Goal: Task Accomplishment & Management: Use online tool/utility

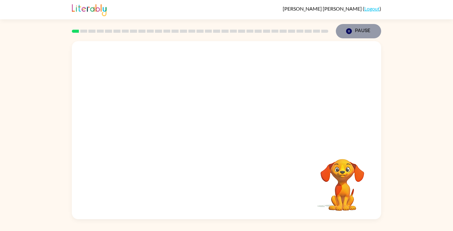
click at [349, 32] on icon "Pause" at bounding box center [348, 31] width 7 height 7
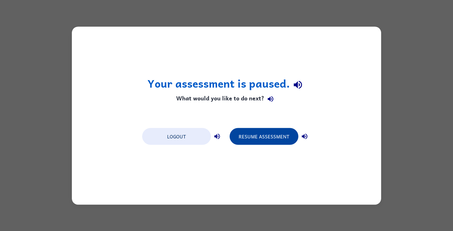
click at [239, 140] on button "Resume Assessment" at bounding box center [263, 136] width 69 height 17
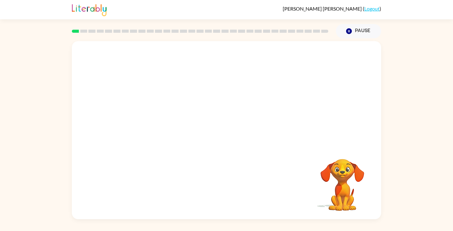
click at [174, 96] on video "Your browser must support playing .mp4 files to use Literably. Please try using…" at bounding box center [226, 93] width 309 height 105
click at [207, 97] on video "Your browser must support playing .mp4 files to use Literably. Please try using…" at bounding box center [226, 93] width 309 height 105
click at [227, 133] on div at bounding box center [226, 133] width 40 height 23
click at [227, 133] on icon "button" at bounding box center [226, 133] width 11 height 11
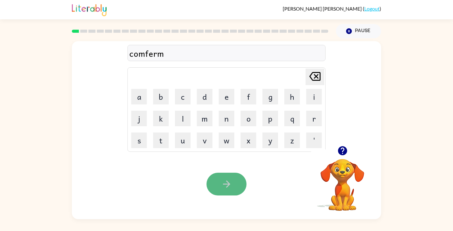
click at [225, 186] on icon "button" at bounding box center [226, 184] width 11 height 11
click at [221, 180] on icon "button" at bounding box center [226, 184] width 11 height 11
click at [221, 185] on icon "button" at bounding box center [226, 184] width 11 height 11
click at [222, 189] on icon "button" at bounding box center [226, 184] width 11 height 11
click at [159, 56] on div "enormos" at bounding box center [226, 53] width 194 height 13
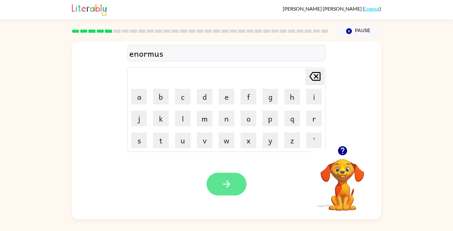
click at [229, 188] on icon "button" at bounding box center [226, 184] width 11 height 11
click at [227, 179] on button "button" at bounding box center [226, 184] width 40 height 23
click at [223, 186] on icon "button" at bounding box center [226, 184] width 11 height 11
click at [208, 189] on button "button" at bounding box center [226, 184] width 40 height 23
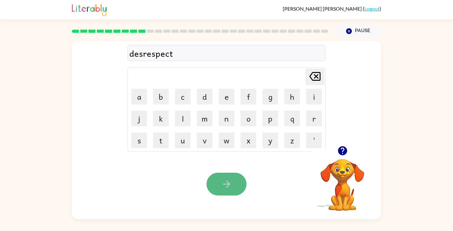
click at [230, 188] on icon "button" at bounding box center [226, 184] width 11 height 11
click at [232, 184] on button "button" at bounding box center [226, 184] width 40 height 23
click at [222, 195] on button "button" at bounding box center [226, 184] width 40 height 23
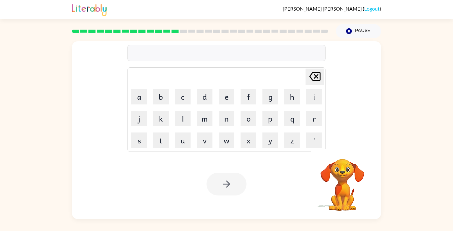
click at [217, 49] on div at bounding box center [226, 53] width 198 height 16
click at [212, 56] on div at bounding box center [226, 53] width 198 height 16
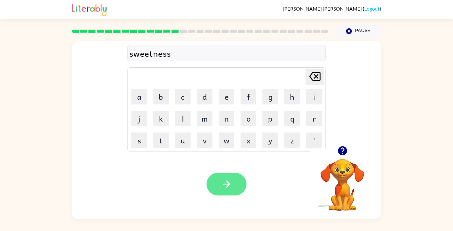
click at [228, 186] on icon "button" at bounding box center [226, 184] width 11 height 11
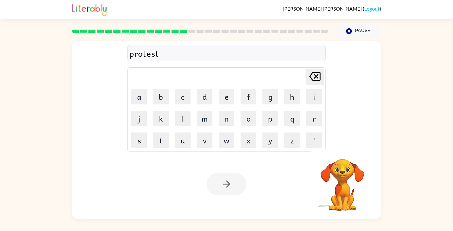
click at [226, 186] on div at bounding box center [226, 184] width 40 height 23
click at [225, 186] on icon "button" at bounding box center [226, 184] width 11 height 11
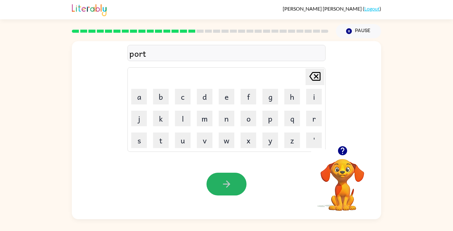
click at [227, 184] on icon "button" at bounding box center [226, 184] width 11 height 11
click at [222, 185] on icon "button" at bounding box center [226, 184] width 11 height 11
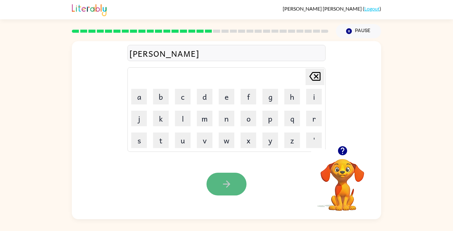
click at [228, 185] on icon "button" at bounding box center [226, 184] width 7 height 7
click at [227, 180] on icon "button" at bounding box center [226, 184] width 11 height 11
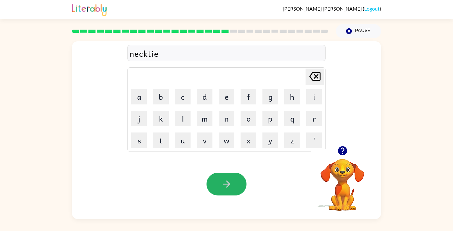
click at [225, 186] on icon "button" at bounding box center [226, 184] width 11 height 11
click at [224, 190] on button "button" at bounding box center [226, 184] width 40 height 23
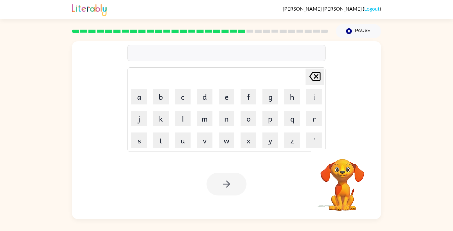
click at [180, 55] on div at bounding box center [226, 53] width 198 height 16
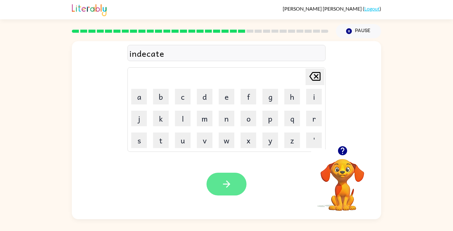
click at [219, 185] on button "button" at bounding box center [226, 184] width 40 height 23
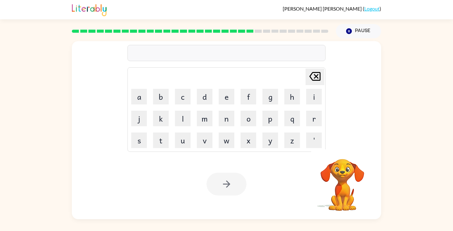
click at [233, 49] on div at bounding box center [226, 53] width 198 height 16
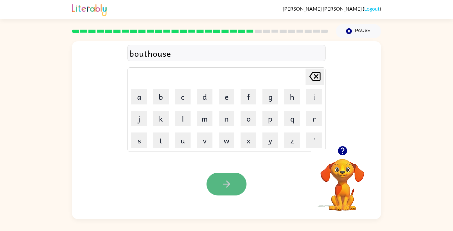
click at [242, 185] on button "button" at bounding box center [226, 184] width 40 height 23
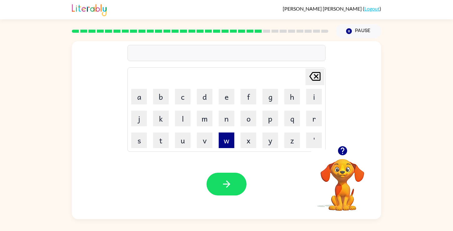
click at [229, 144] on button "w" at bounding box center [227, 141] width 16 height 16
click at [316, 101] on button "i" at bounding box center [314, 97] width 16 height 16
click at [219, 124] on button "n" at bounding box center [227, 119] width 16 height 16
click at [167, 140] on button "t" at bounding box center [161, 141] width 16 height 16
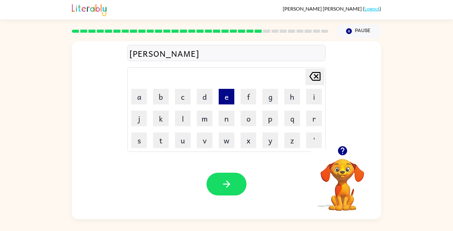
click at [226, 100] on button "e" at bounding box center [227, 97] width 16 height 16
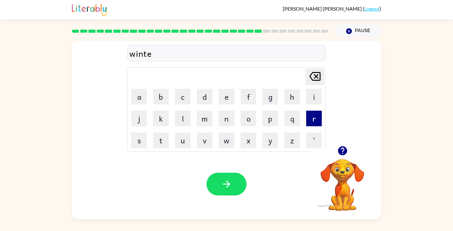
click at [310, 124] on button "r" at bounding box center [314, 119] width 16 height 16
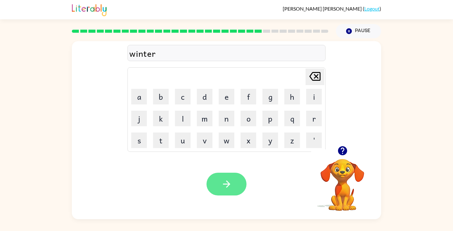
click at [220, 182] on button "button" at bounding box center [226, 184] width 40 height 23
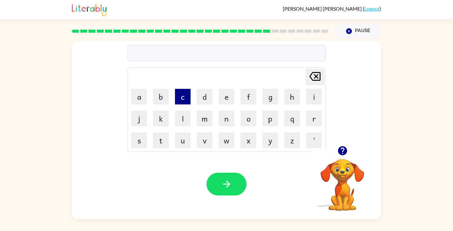
click at [184, 93] on button "c" at bounding box center [183, 97] width 16 height 16
click at [310, 117] on button "r" at bounding box center [314, 119] width 16 height 16
click at [229, 98] on button "e" at bounding box center [227, 97] width 16 height 16
click at [142, 92] on button "a" at bounding box center [139, 97] width 16 height 16
click at [158, 144] on button "t" at bounding box center [161, 141] width 16 height 16
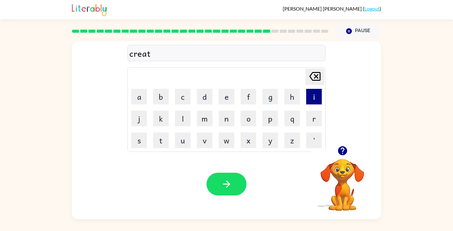
click at [312, 97] on button "i" at bounding box center [314, 97] width 16 height 16
click at [228, 120] on button "n" at bounding box center [227, 119] width 16 height 16
click at [264, 105] on td "g" at bounding box center [269, 96] width 21 height 21
click at [269, 102] on button "g" at bounding box center [270, 97] width 16 height 16
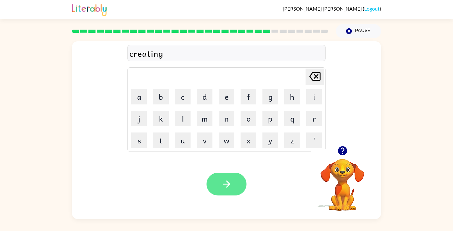
click at [222, 186] on icon "button" at bounding box center [226, 184] width 11 height 11
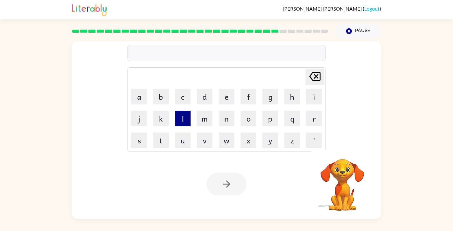
click at [179, 118] on button "l" at bounding box center [183, 119] width 16 height 16
click at [220, 101] on button "e" at bounding box center [227, 97] width 16 height 16
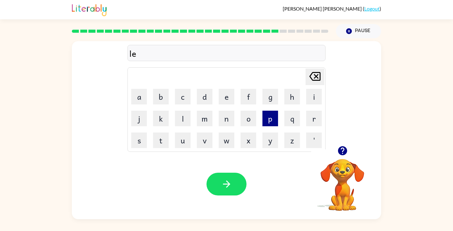
click at [271, 120] on button "p" at bounding box center [270, 119] width 16 height 16
click at [143, 134] on button "s" at bounding box center [139, 141] width 16 height 16
click at [157, 136] on button "t" at bounding box center [161, 141] width 16 height 16
drag, startPoint x: 312, startPoint y: 102, endPoint x: 302, endPoint y: 102, distance: 10.3
click at [312, 102] on button "i" at bounding box center [314, 97] width 16 height 16
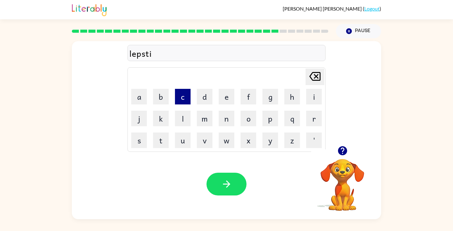
click at [181, 98] on button "c" at bounding box center [183, 97] width 16 height 16
click at [165, 120] on button "k" at bounding box center [161, 119] width 16 height 16
click at [135, 55] on div "lepstick" at bounding box center [226, 53] width 194 height 13
click at [136, 55] on div "lepstick" at bounding box center [226, 53] width 194 height 13
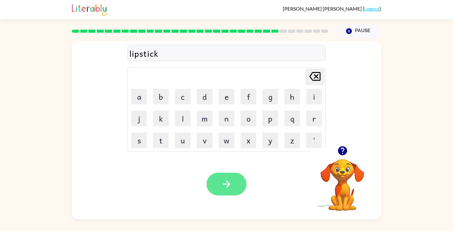
click at [227, 189] on icon "button" at bounding box center [226, 184] width 11 height 11
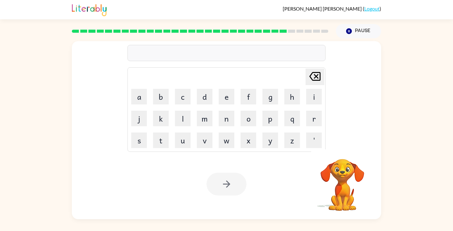
click at [182, 55] on div at bounding box center [226, 53] width 198 height 16
click at [139, 141] on button "s" at bounding box center [139, 141] width 16 height 16
click at [277, 122] on button "p" at bounding box center [270, 119] width 16 height 16
click at [252, 121] on button "o" at bounding box center [248, 119] width 16 height 16
type button "o"
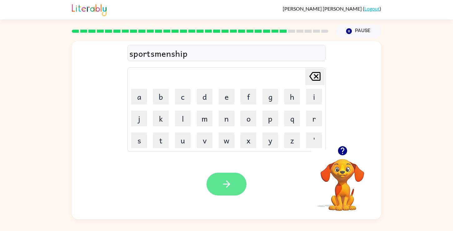
click at [218, 181] on button "button" at bounding box center [226, 184] width 40 height 23
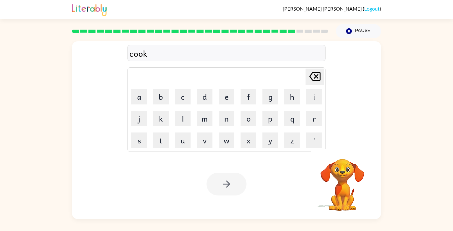
click at [227, 191] on div at bounding box center [226, 184] width 40 height 23
click at [227, 190] on div at bounding box center [226, 184] width 40 height 23
click at [225, 187] on div at bounding box center [226, 184] width 40 height 23
click at [229, 185] on icon "button" at bounding box center [226, 184] width 7 height 7
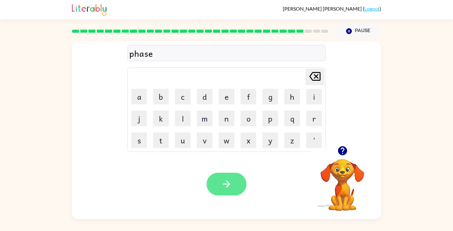
click at [221, 179] on icon "button" at bounding box center [226, 184] width 11 height 11
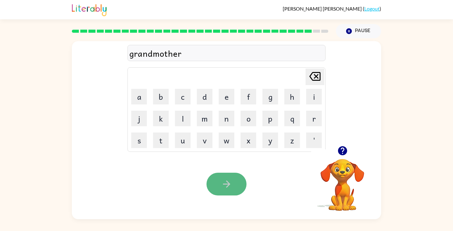
click at [229, 190] on button "button" at bounding box center [226, 184] width 40 height 23
click at [169, 54] on div "batleground" at bounding box center [226, 53] width 194 height 13
click at [221, 180] on icon "button" at bounding box center [226, 184] width 11 height 11
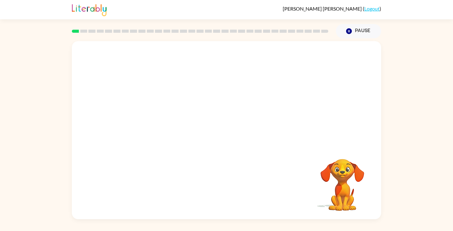
click at [151, 117] on video "Your browser must support playing .mp4 files to use Literably. Please try using…" at bounding box center [226, 93] width 309 height 105
click at [152, 115] on video "Your browser must support playing .mp4 files to use Literably. Please try using…" at bounding box center [226, 93] width 309 height 105
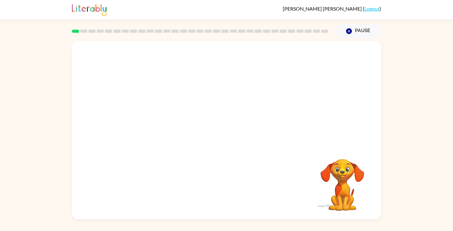
click at [152, 115] on video "Your browser must support playing .mp4 files to use Literably. Please try using…" at bounding box center [226, 93] width 309 height 105
click at [221, 130] on div at bounding box center [226, 133] width 40 height 23
click at [221, 130] on icon "button" at bounding box center [226, 133] width 11 height 11
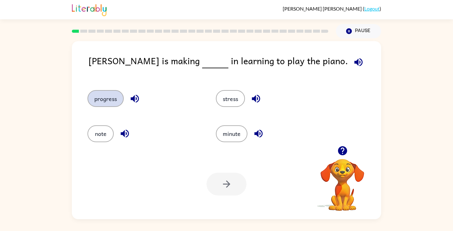
click at [109, 99] on button "progress" at bounding box center [105, 98] width 36 height 17
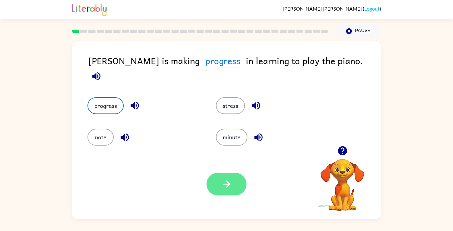
click at [235, 183] on button "button" at bounding box center [226, 184] width 40 height 23
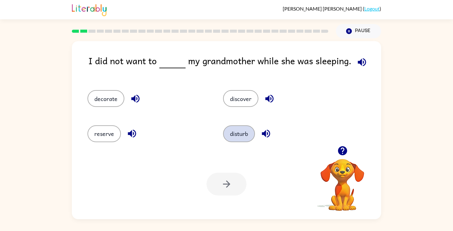
click at [245, 133] on button "disturb" at bounding box center [239, 133] width 32 height 17
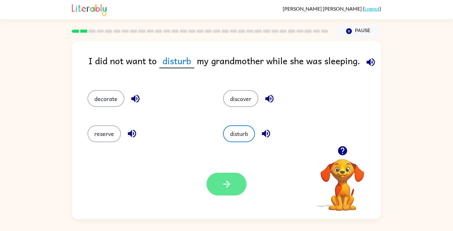
click at [223, 192] on button "button" at bounding box center [226, 184] width 40 height 23
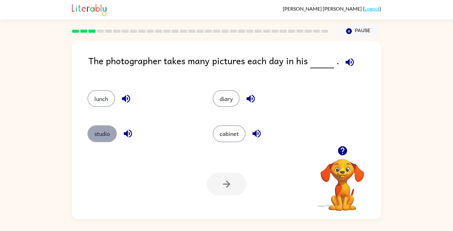
click at [106, 132] on button "studio" at bounding box center [101, 133] width 29 height 17
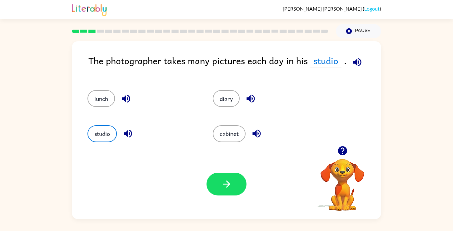
click at [205, 183] on div "Your browser must support playing .mp4 files to use Literably. Please try using…" at bounding box center [226, 184] width 309 height 70
click at [214, 186] on button "button" at bounding box center [226, 184] width 40 height 23
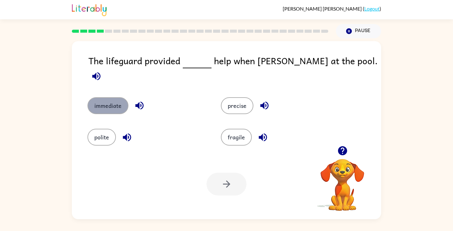
click at [117, 101] on button "immediate" at bounding box center [107, 105] width 41 height 17
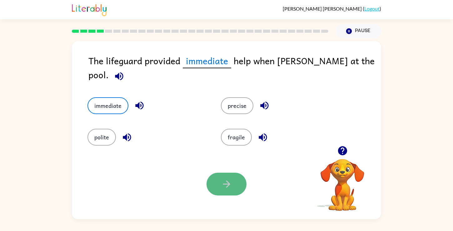
click at [223, 190] on button "button" at bounding box center [226, 184] width 40 height 23
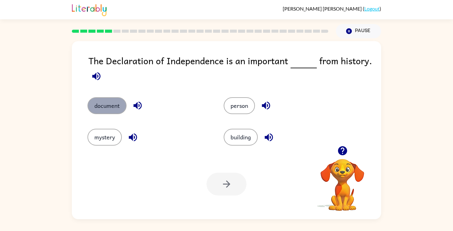
click at [103, 102] on button "document" at bounding box center [106, 105] width 39 height 17
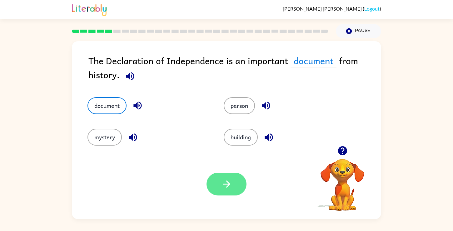
click at [218, 181] on button "button" at bounding box center [226, 184] width 40 height 23
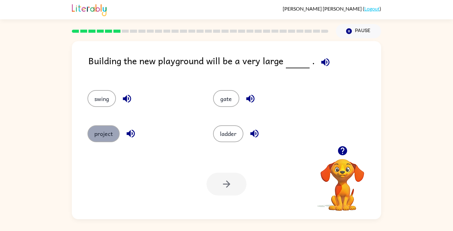
click at [101, 131] on button "project" at bounding box center [103, 133] width 32 height 17
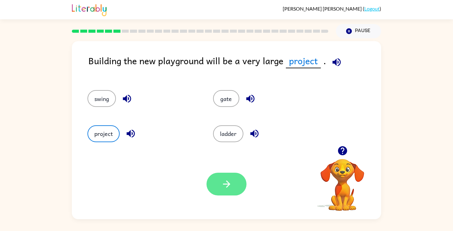
click at [219, 186] on button "button" at bounding box center [226, 184] width 40 height 23
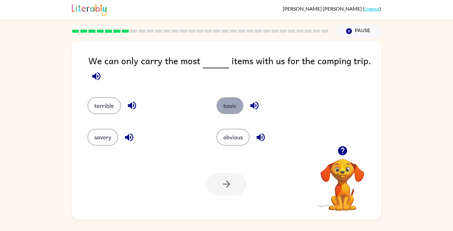
click at [223, 108] on button "basic" at bounding box center [229, 105] width 27 height 17
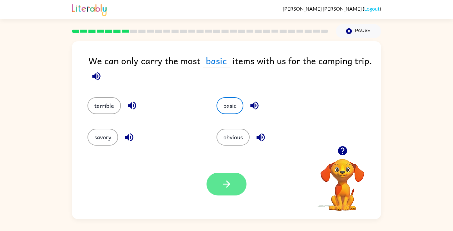
click at [218, 191] on button "button" at bounding box center [226, 184] width 40 height 23
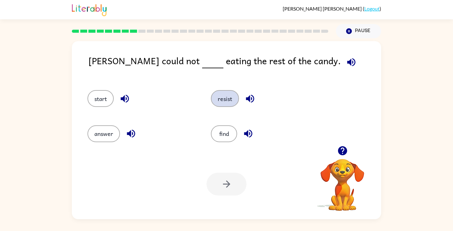
click at [228, 98] on button "resist" at bounding box center [225, 98] width 28 height 17
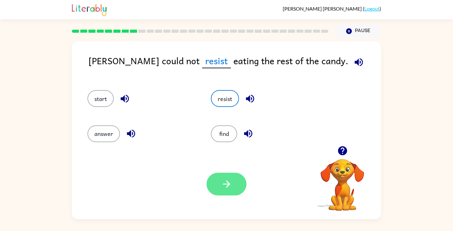
click at [234, 187] on button "button" at bounding box center [226, 184] width 40 height 23
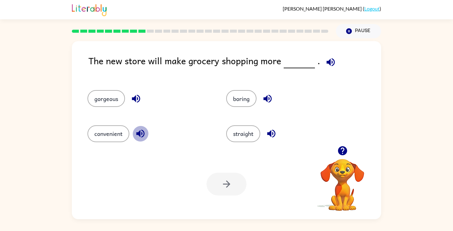
click at [136, 134] on icon "button" at bounding box center [140, 133] width 11 height 11
click at [123, 134] on button "convenient" at bounding box center [108, 133] width 42 height 17
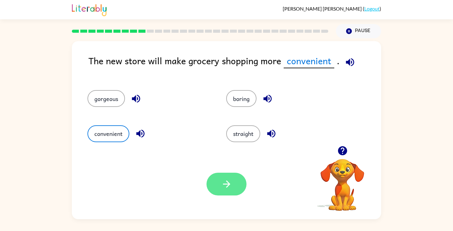
click at [229, 187] on icon "button" at bounding box center [226, 184] width 11 height 11
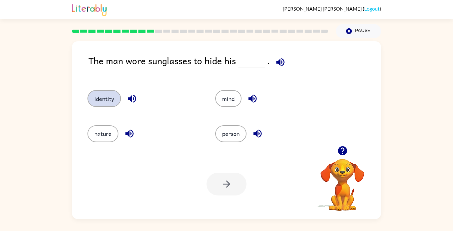
click at [108, 95] on button "identity" at bounding box center [103, 98] width 33 height 17
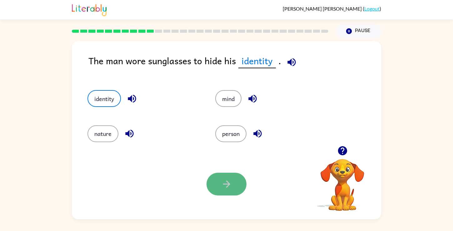
click at [222, 189] on icon "button" at bounding box center [226, 184] width 11 height 11
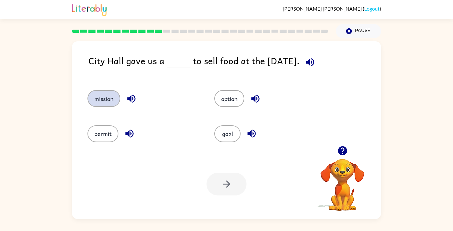
click at [107, 99] on button "mission" at bounding box center [103, 98] width 33 height 17
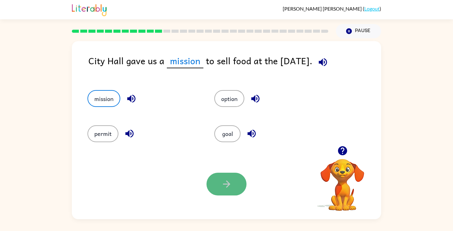
click at [234, 188] on button "button" at bounding box center [226, 184] width 40 height 23
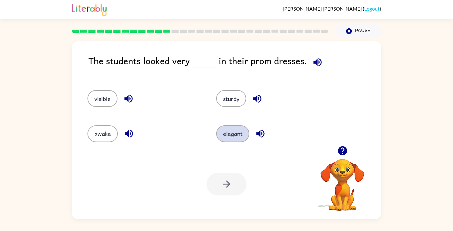
click at [231, 141] on button "elegant" at bounding box center [232, 133] width 33 height 17
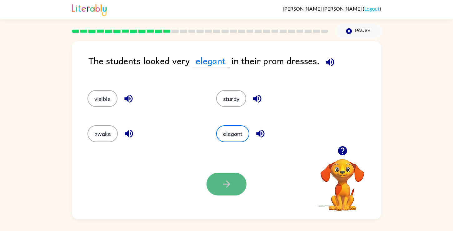
click at [216, 187] on button "button" at bounding box center [226, 184] width 40 height 23
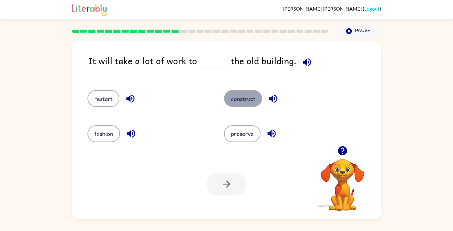
click at [244, 98] on button "construct" at bounding box center [243, 98] width 38 height 17
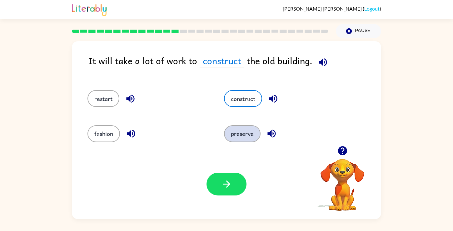
click at [243, 137] on button "preserve" at bounding box center [242, 133] width 37 height 17
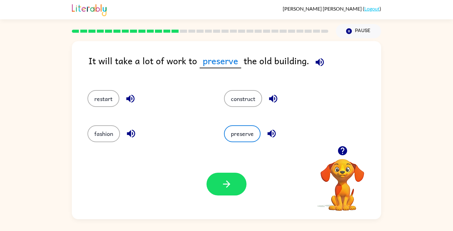
click at [227, 170] on div "Your browser must support playing .mp4 files to use Literably. Please try using…" at bounding box center [226, 184] width 309 height 70
click at [223, 178] on button "button" at bounding box center [226, 184] width 40 height 23
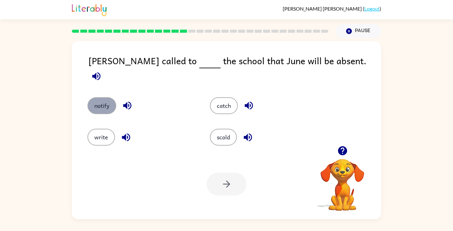
click at [105, 102] on button "notify" at bounding box center [101, 105] width 29 height 17
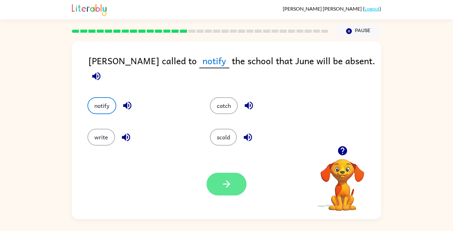
click at [240, 189] on button "button" at bounding box center [226, 184] width 40 height 23
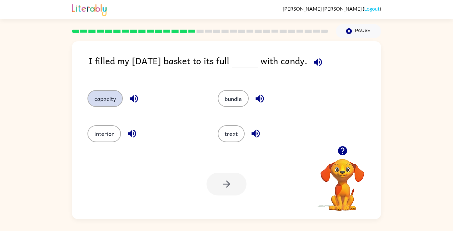
click at [111, 101] on button "capacity" at bounding box center [104, 98] width 35 height 17
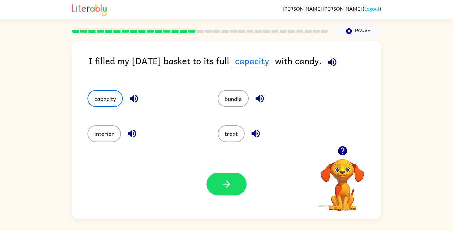
click at [225, 198] on div "Your browser must support playing .mp4 files to use Literably. Please try using…" at bounding box center [226, 184] width 309 height 70
click at [224, 194] on button "button" at bounding box center [226, 184] width 40 height 23
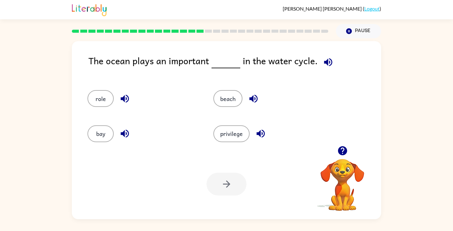
click at [101, 114] on div "bay" at bounding box center [139, 131] width 126 height 35
click at [99, 107] on div "role" at bounding box center [139, 95] width 126 height 35
click at [110, 103] on button "role" at bounding box center [100, 98] width 26 height 17
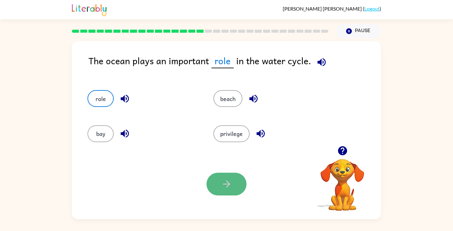
click at [242, 183] on button "button" at bounding box center [226, 184] width 40 height 23
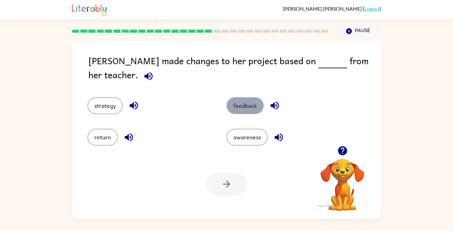
click at [250, 100] on button "feedback" at bounding box center [244, 105] width 37 height 17
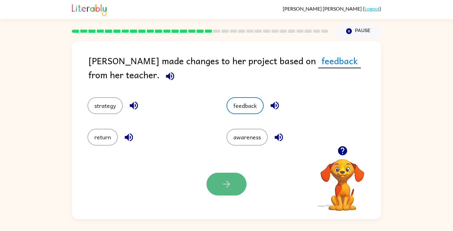
click at [222, 187] on icon "button" at bounding box center [226, 184] width 11 height 11
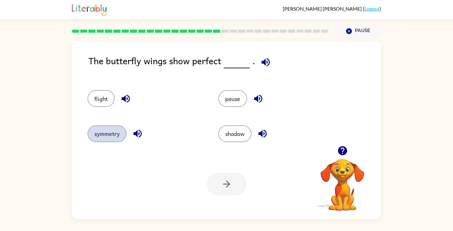
click at [109, 137] on button "symmetry" at bounding box center [106, 133] width 39 height 17
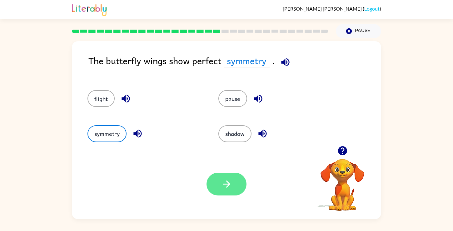
click at [235, 189] on button "button" at bounding box center [226, 184] width 40 height 23
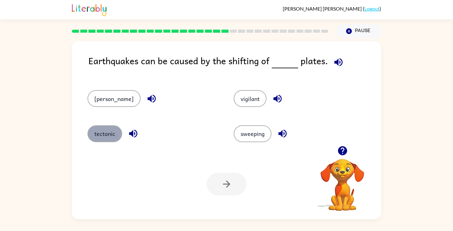
click at [104, 136] on button "tectonic" at bounding box center [104, 133] width 35 height 17
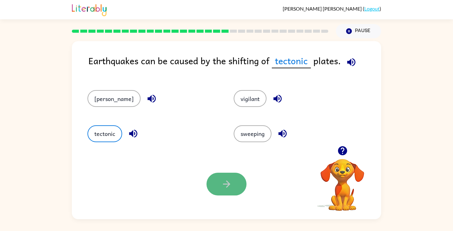
click at [224, 188] on icon "button" at bounding box center [226, 184] width 11 height 11
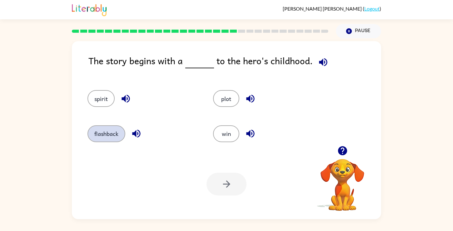
click at [105, 134] on button "flashback" at bounding box center [106, 133] width 38 height 17
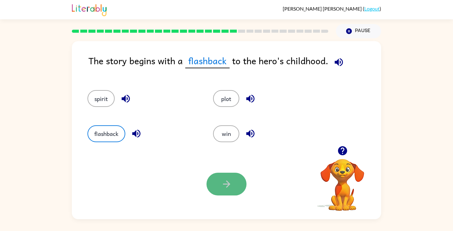
click at [241, 190] on button "button" at bounding box center [226, 184] width 40 height 23
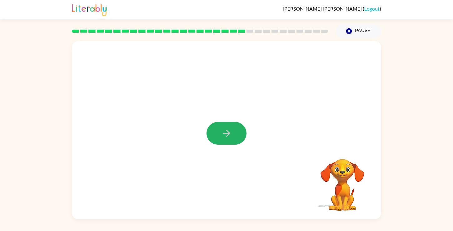
click at [226, 139] on icon "button" at bounding box center [226, 133] width 11 height 11
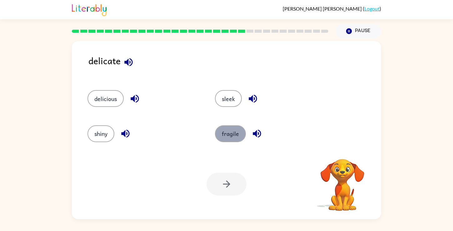
click at [226, 135] on button "fragile" at bounding box center [230, 133] width 31 height 17
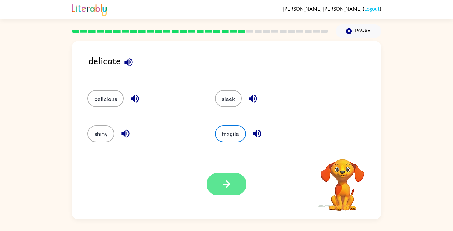
click at [225, 189] on icon "button" at bounding box center [226, 184] width 11 height 11
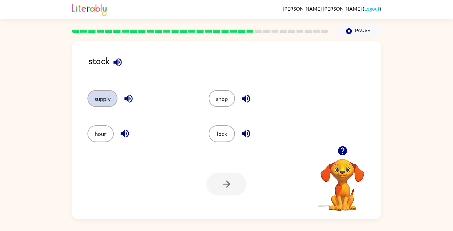
click at [106, 96] on button "supply" at bounding box center [102, 98] width 30 height 17
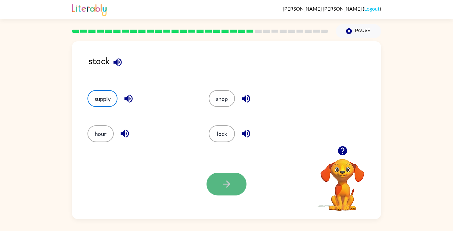
click at [230, 191] on button "button" at bounding box center [226, 184] width 40 height 23
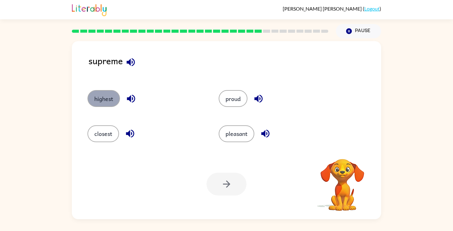
click at [106, 100] on button "highest" at bounding box center [103, 98] width 32 height 17
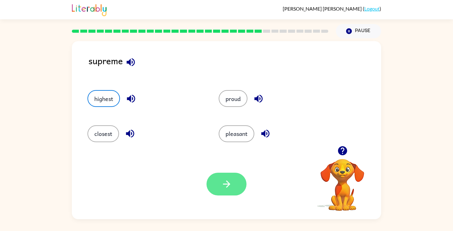
click at [214, 187] on button "button" at bounding box center [226, 184] width 40 height 23
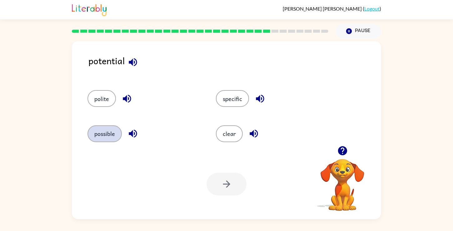
click at [116, 135] on button "possible" at bounding box center [104, 133] width 34 height 17
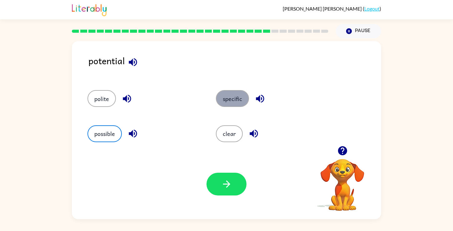
click at [224, 101] on button "specific" at bounding box center [232, 98] width 33 height 17
drag, startPoint x: 103, startPoint y: 130, endPoint x: 121, endPoint y: 133, distance: 17.7
click at [103, 130] on button "possible" at bounding box center [104, 133] width 34 height 17
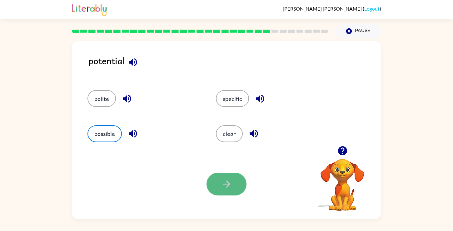
click at [223, 182] on icon "button" at bounding box center [226, 184] width 11 height 11
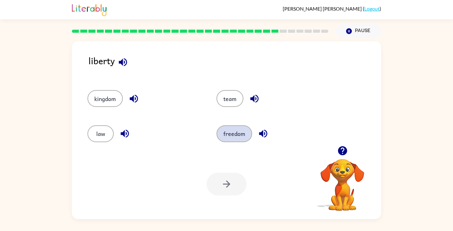
click at [233, 134] on button "freedom" at bounding box center [234, 133] width 36 height 17
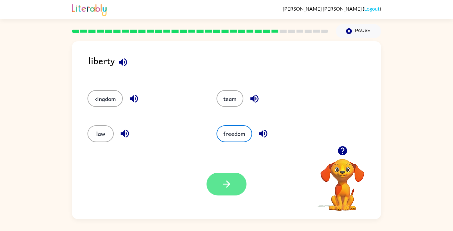
click at [219, 192] on button "button" at bounding box center [226, 184] width 40 height 23
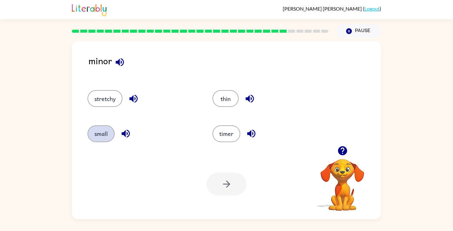
click at [104, 137] on button "small" at bounding box center [100, 133] width 27 height 17
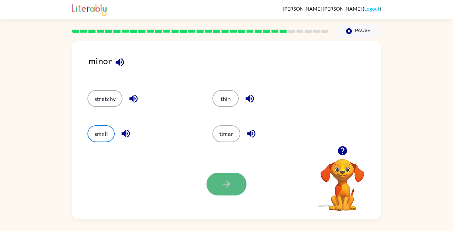
click at [224, 194] on button "button" at bounding box center [226, 184] width 40 height 23
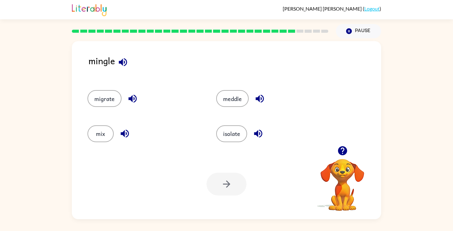
click at [121, 135] on icon "button" at bounding box center [124, 133] width 11 height 11
click at [230, 183] on div at bounding box center [226, 184] width 40 height 23
click at [111, 131] on button "mix" at bounding box center [100, 133] width 26 height 17
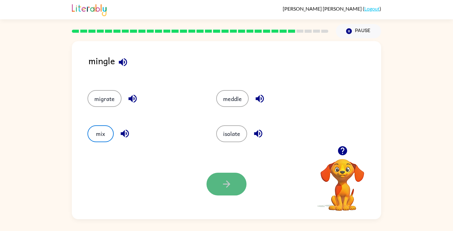
click at [224, 188] on icon "button" at bounding box center [226, 184] width 11 height 11
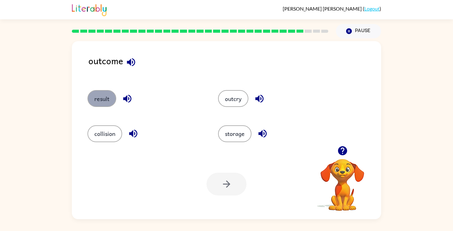
click at [104, 103] on button "result" at bounding box center [101, 98] width 29 height 17
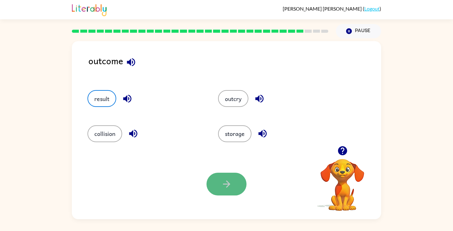
click at [230, 191] on button "button" at bounding box center [226, 184] width 40 height 23
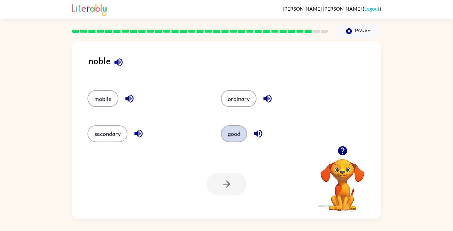
click at [226, 132] on button "good" at bounding box center [234, 133] width 26 height 17
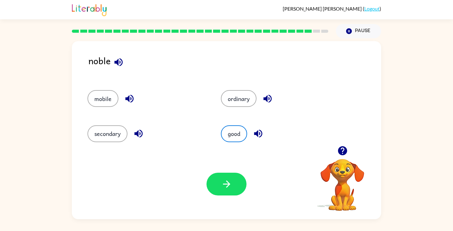
click at [221, 208] on div "Your browser must support playing .mp4 files to use Literably. Please try using…" at bounding box center [226, 184] width 309 height 70
click at [223, 200] on div "Your browser must support playing .mp4 files to use Literably. Please try using…" at bounding box center [226, 184] width 309 height 70
click at [225, 189] on icon "button" at bounding box center [226, 184] width 11 height 11
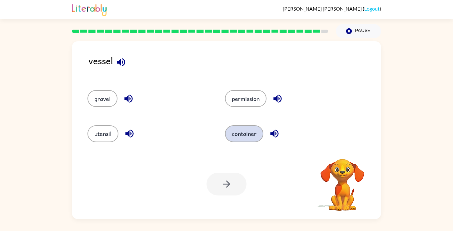
click at [235, 127] on button "container" at bounding box center [244, 133] width 38 height 17
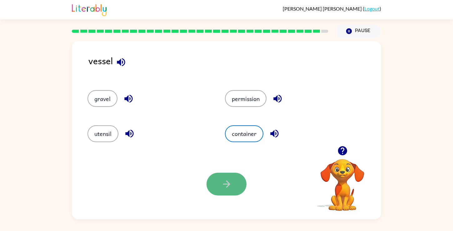
click at [222, 192] on button "button" at bounding box center [226, 184] width 40 height 23
